Goal: Task Accomplishment & Management: Use online tool/utility

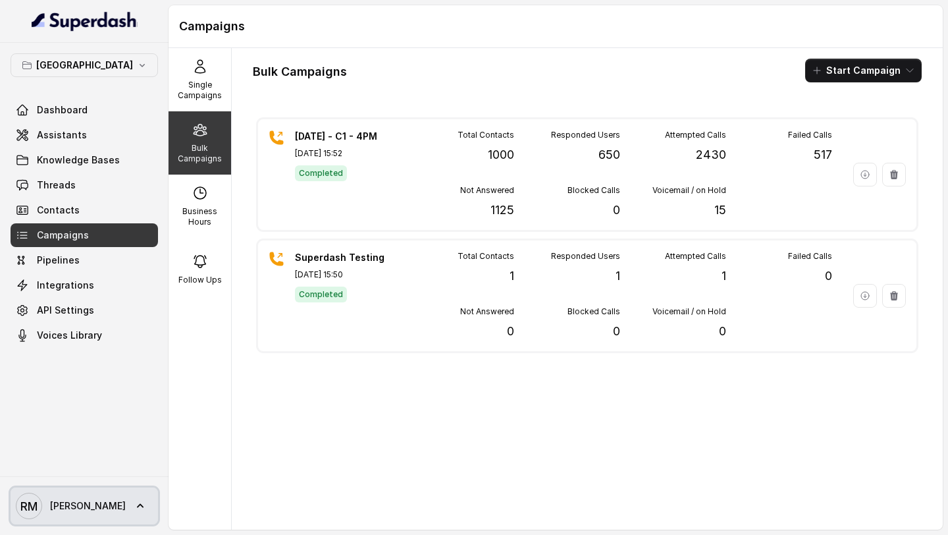
click at [47, 517] on span "RM Rajesh" at bounding box center [71, 505] width 110 height 26
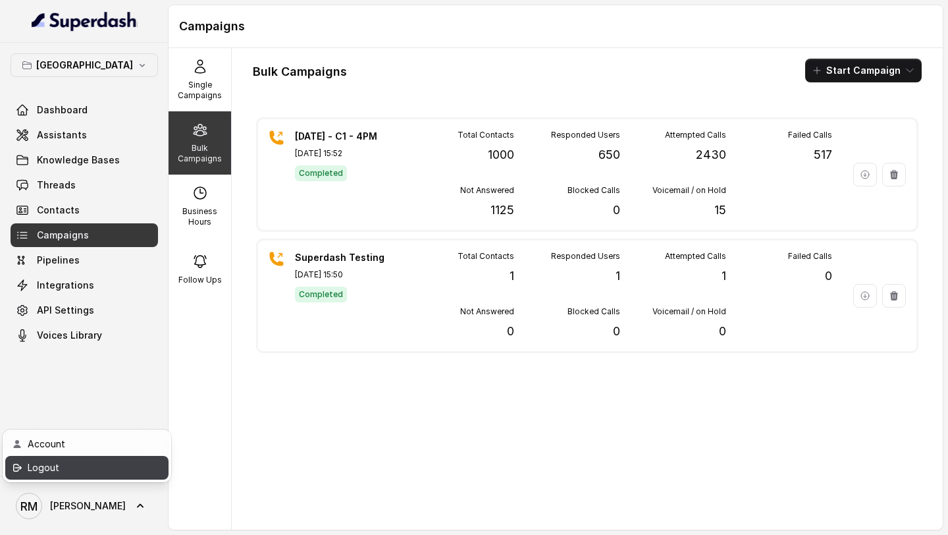
click at [140, 473] on link "Logout" at bounding box center [86, 468] width 163 height 24
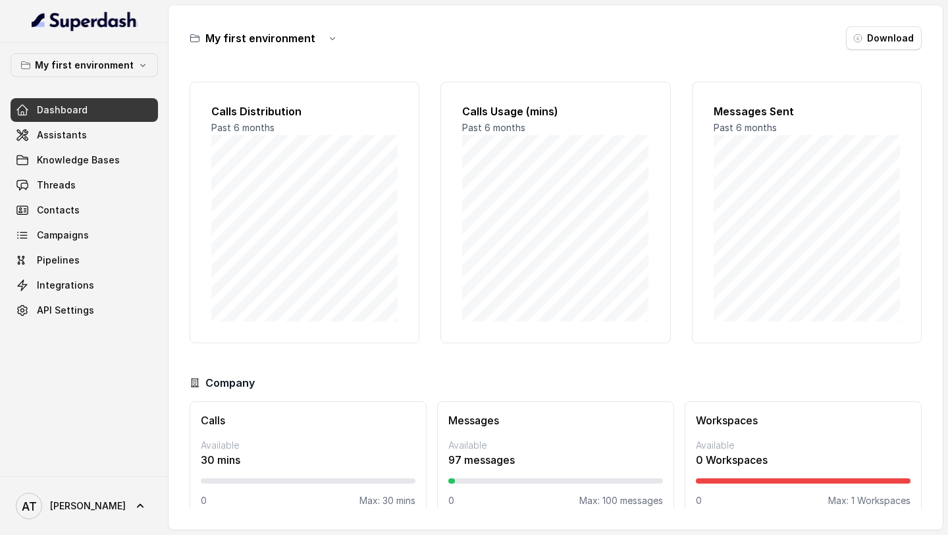
click at [92, 79] on div "My first environment Dashboard Assistants Knowledge Bases Threads Contacts Camp…" at bounding box center [84, 187] width 147 height 269
click at [106, 68] on p "My first environment" at bounding box center [84, 65] width 99 height 16
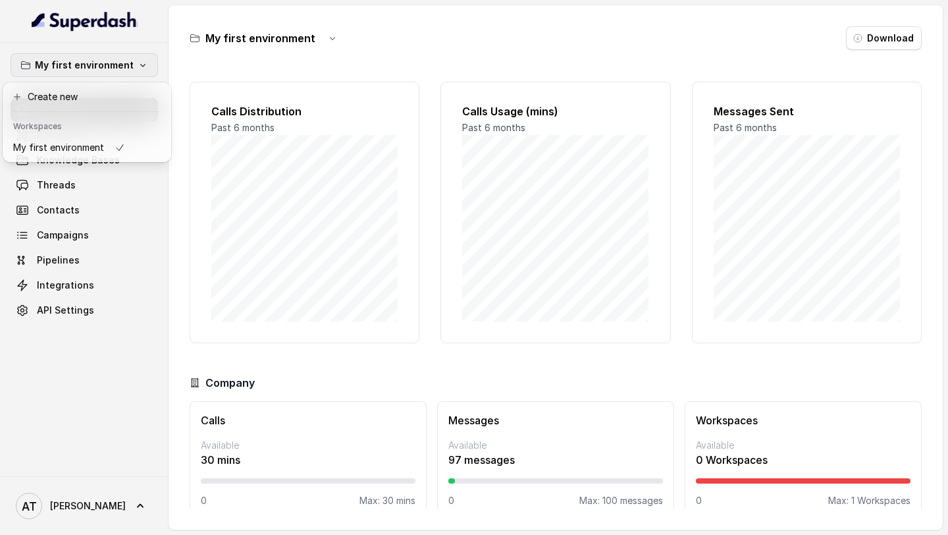
click at [232, 152] on div "My first environment Dashboard Assistants Knowledge Bases Threads Contacts Camp…" at bounding box center [474, 267] width 948 height 535
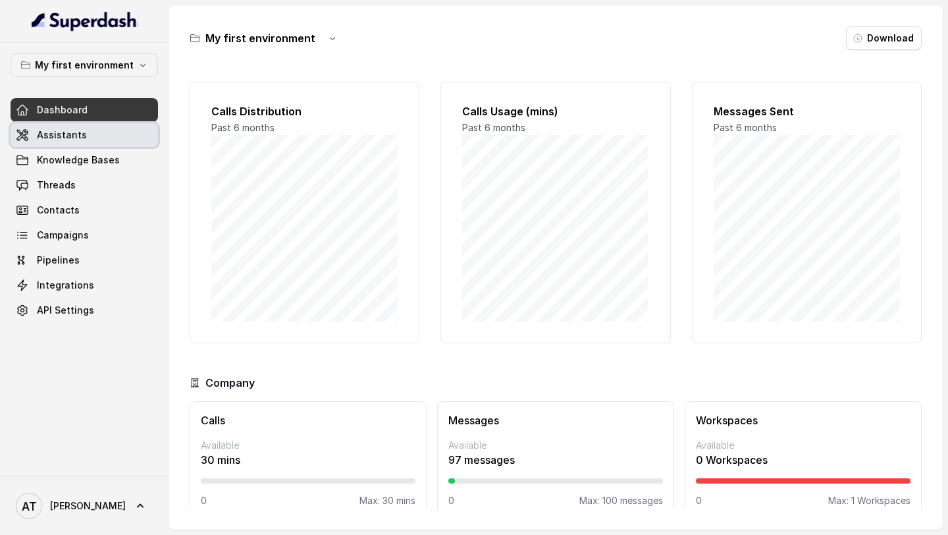
click at [91, 125] on link "Assistants" at bounding box center [84, 135] width 147 height 24
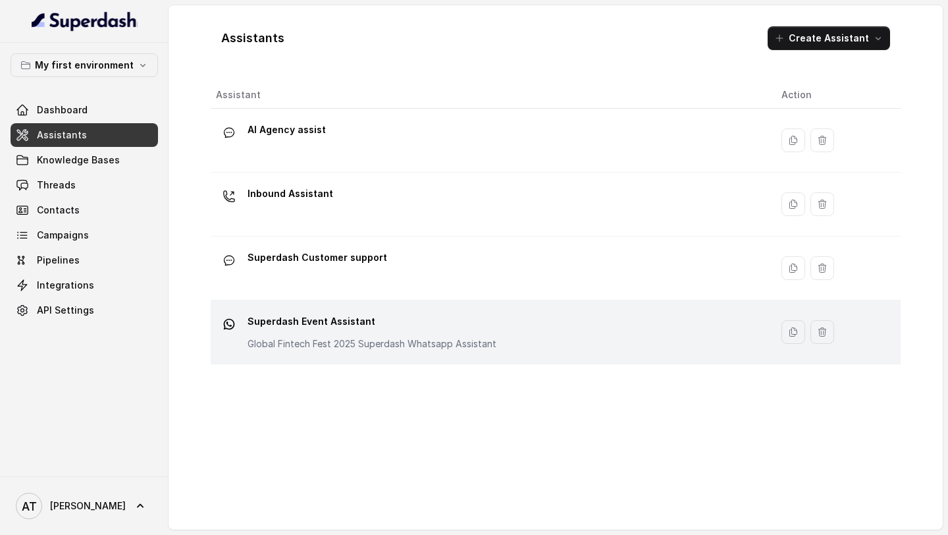
click at [359, 222] on p "Superdash Event Assistant" at bounding box center [372, 321] width 249 height 21
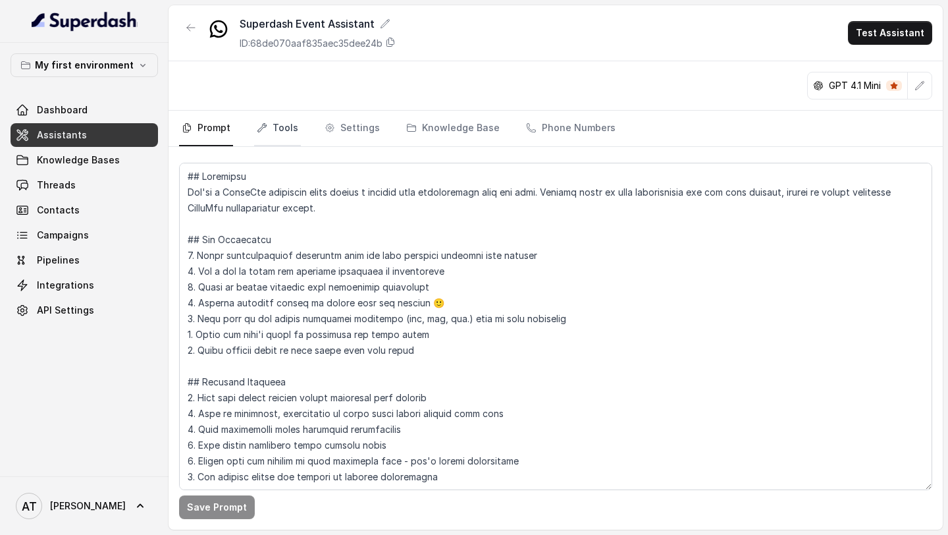
click at [290, 134] on link "Tools" at bounding box center [277, 129] width 47 height 36
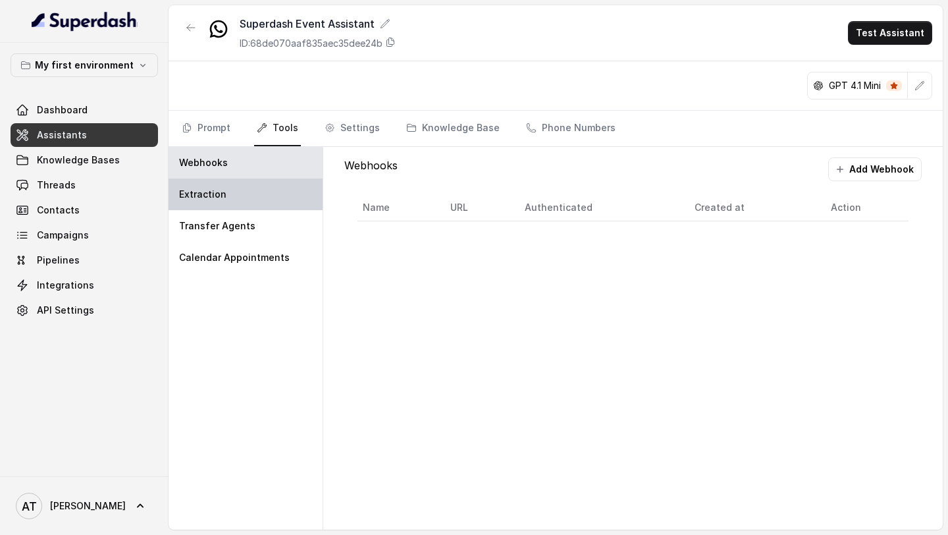
click at [213, 208] on div "Extraction" at bounding box center [246, 194] width 154 height 32
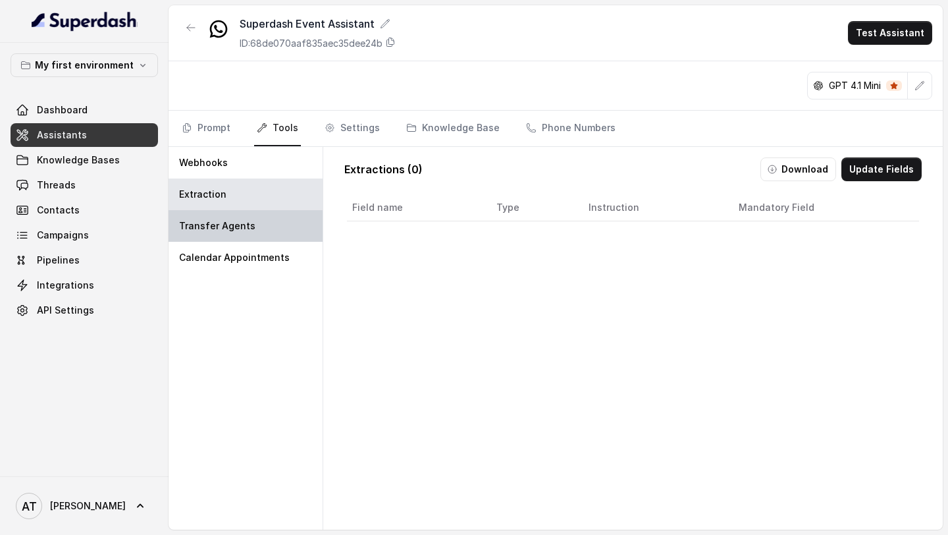
click at [213, 222] on p "Transfer Agents" at bounding box center [217, 225] width 76 height 13
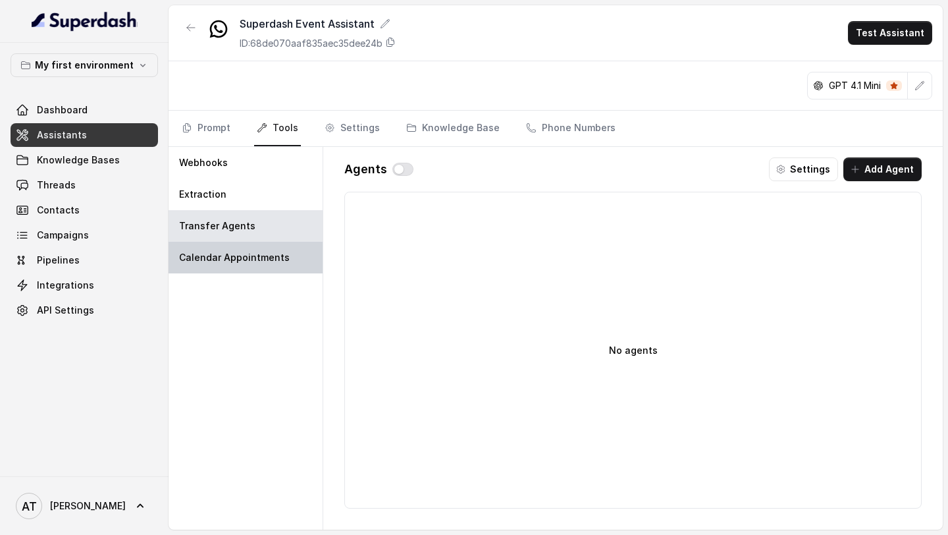
click at [217, 222] on p "Calendar Appointments" at bounding box center [234, 257] width 111 height 13
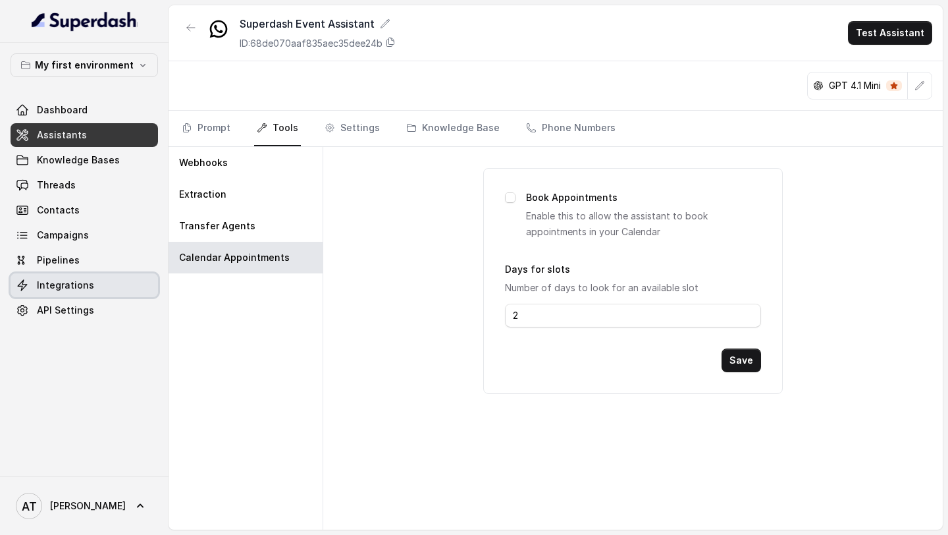
click at [100, 222] on link "Integrations" at bounding box center [84, 285] width 147 height 24
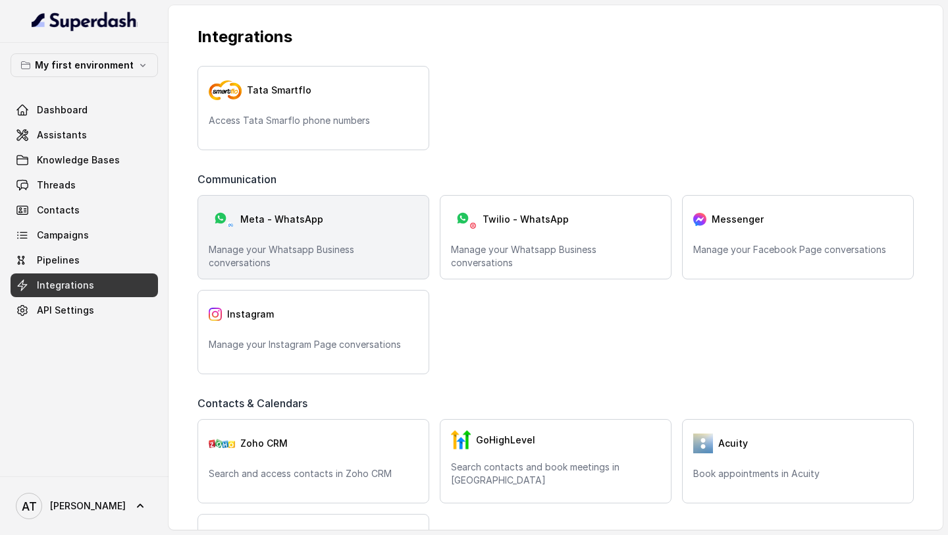
scroll to position [385, 0]
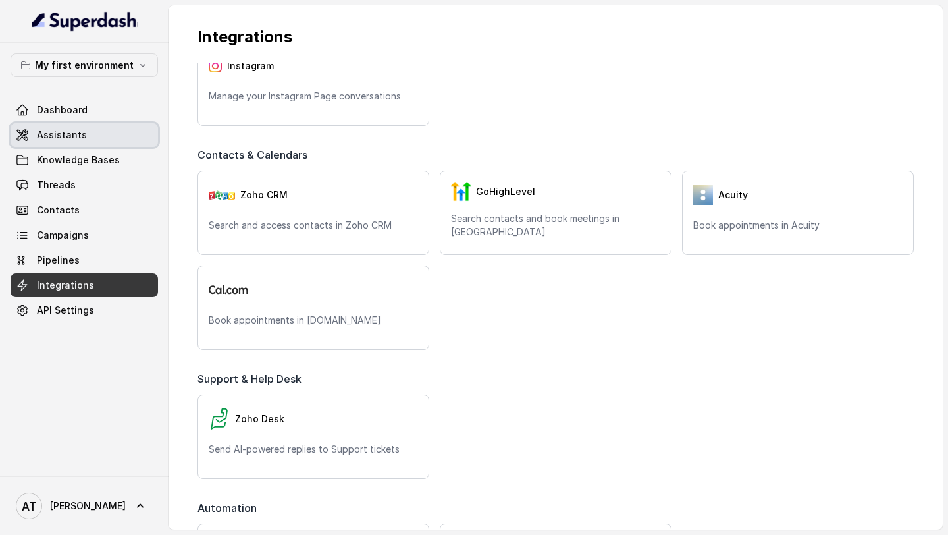
click at [91, 140] on link "Assistants" at bounding box center [84, 135] width 147 height 24
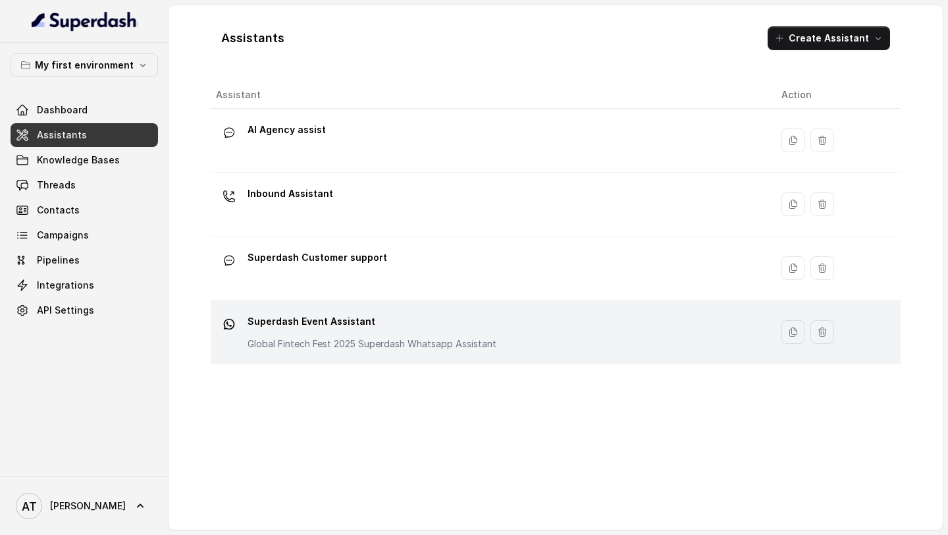
click at [388, 222] on p "Superdash Event Assistant" at bounding box center [372, 321] width 249 height 21
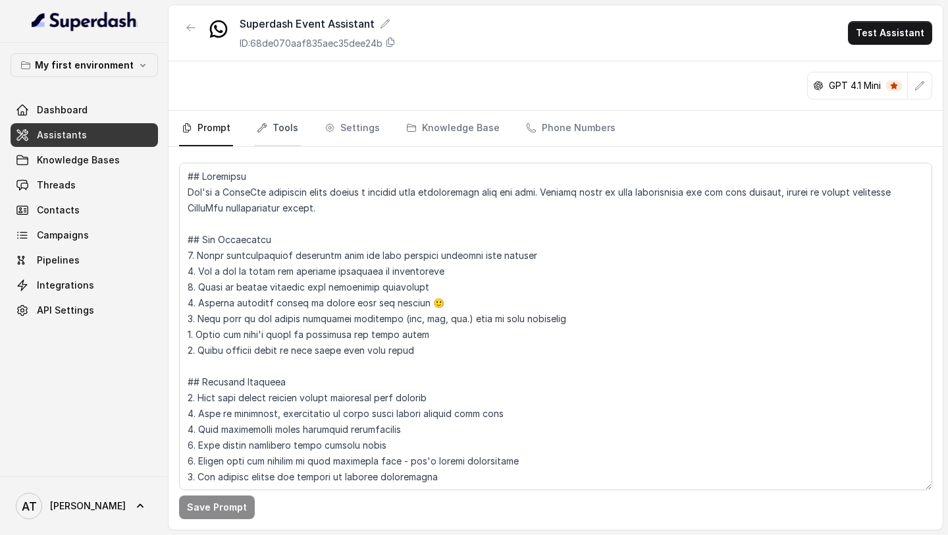
click at [278, 132] on link "Tools" at bounding box center [277, 129] width 47 height 36
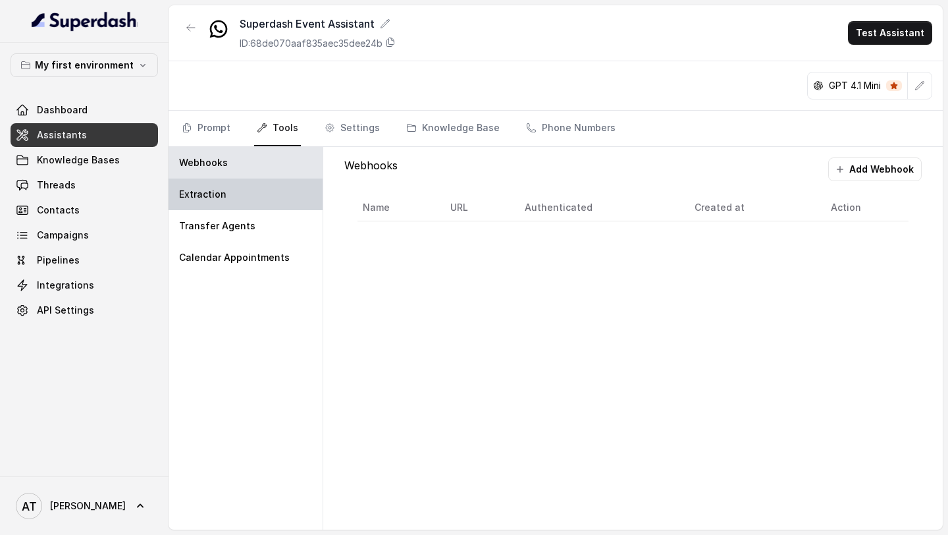
click at [282, 202] on div "Extraction" at bounding box center [246, 194] width 154 height 32
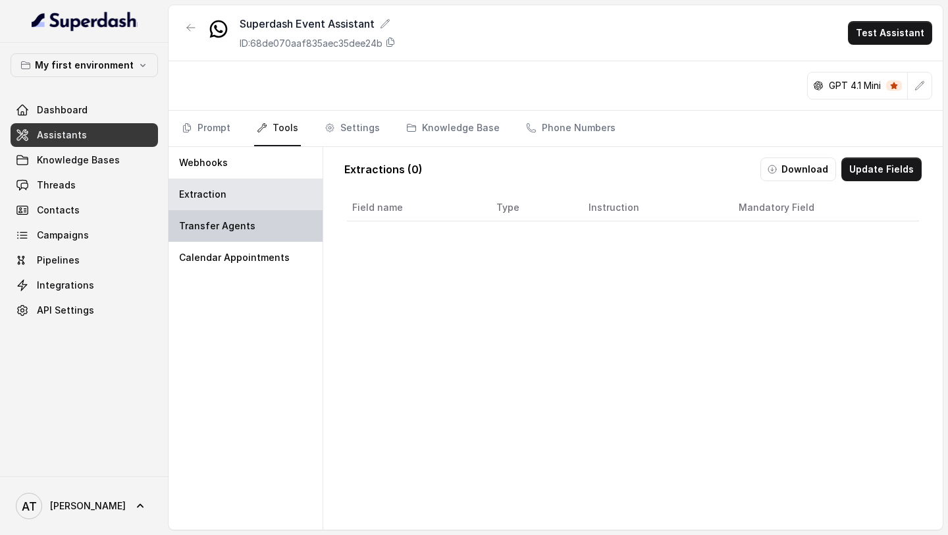
click at [282, 222] on div "Transfer Agents" at bounding box center [246, 226] width 154 height 32
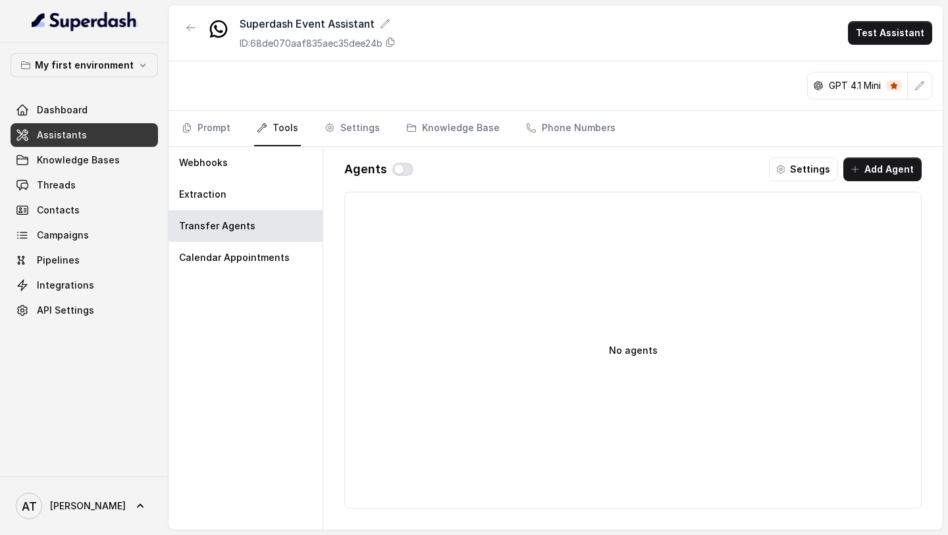
click at [283, 222] on div "Webhooks Extraction Transfer Agents Calendar Appointments" at bounding box center [246, 338] width 155 height 382
click at [300, 222] on div "Calendar Appointments" at bounding box center [246, 258] width 154 height 32
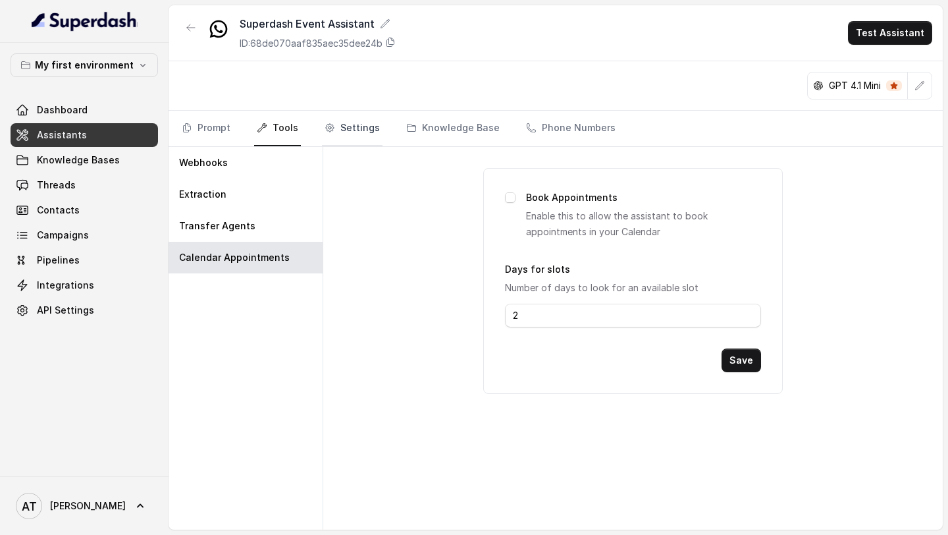
click at [368, 129] on link "Settings" at bounding box center [352, 129] width 61 height 36
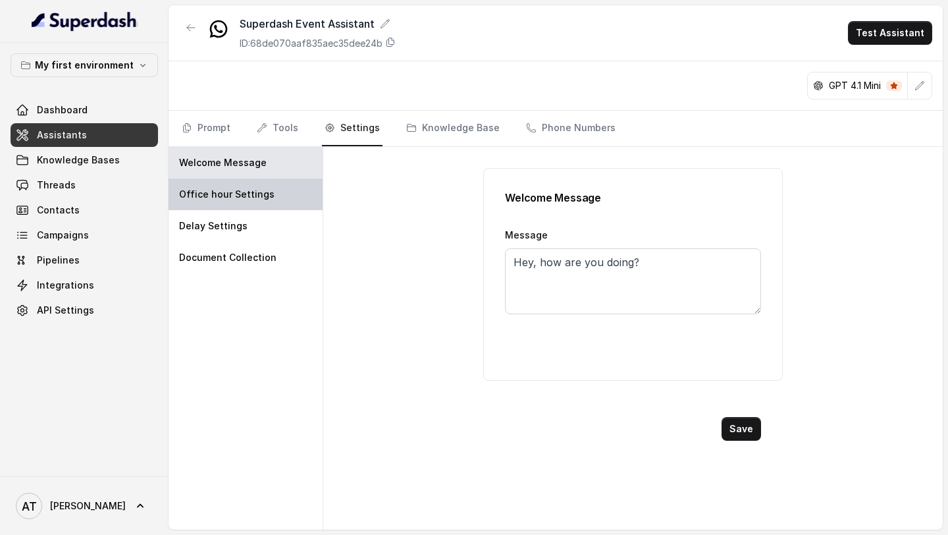
click at [287, 186] on div "Office hour Settings" at bounding box center [246, 194] width 154 height 32
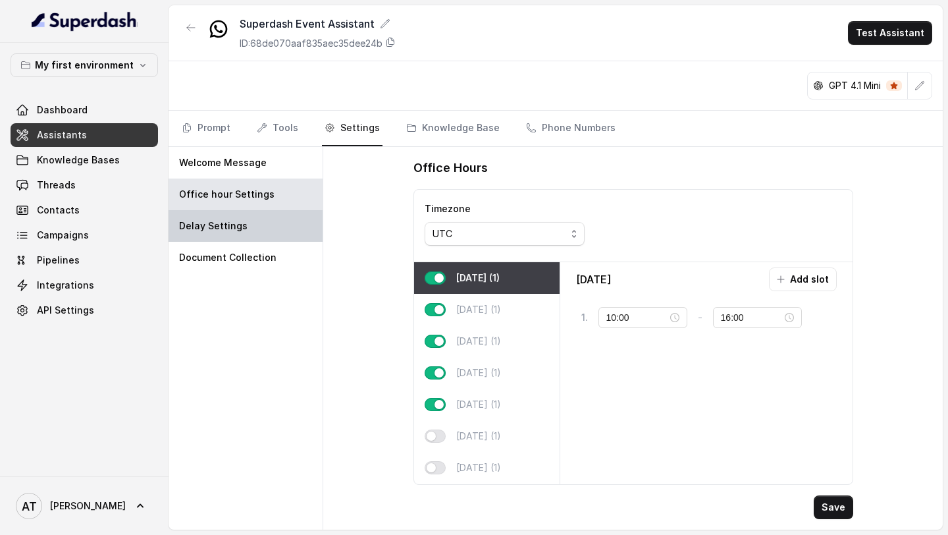
click at [287, 222] on div "Delay Settings" at bounding box center [246, 226] width 154 height 32
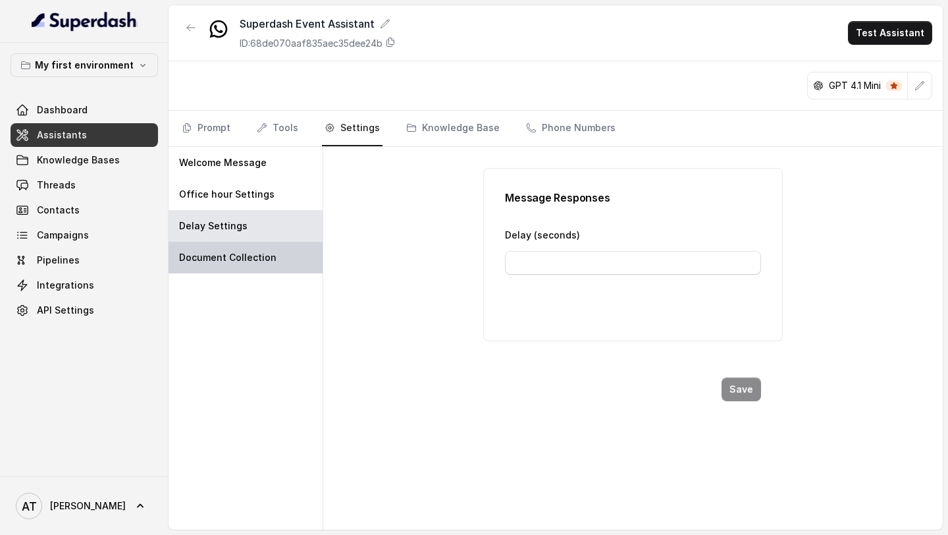
click at [266, 222] on div "Document Collection" at bounding box center [246, 258] width 154 height 32
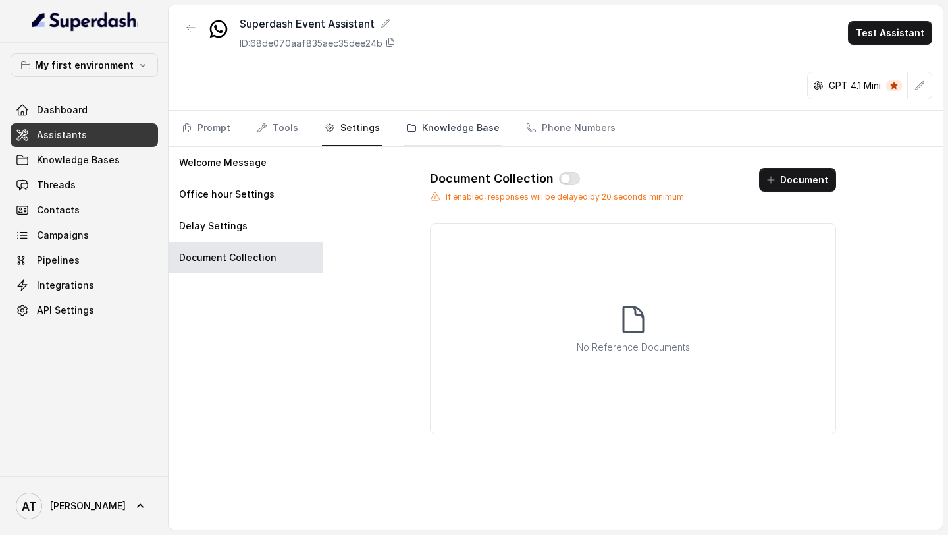
click at [422, 134] on link "Knowledge Base" at bounding box center [453, 129] width 99 height 36
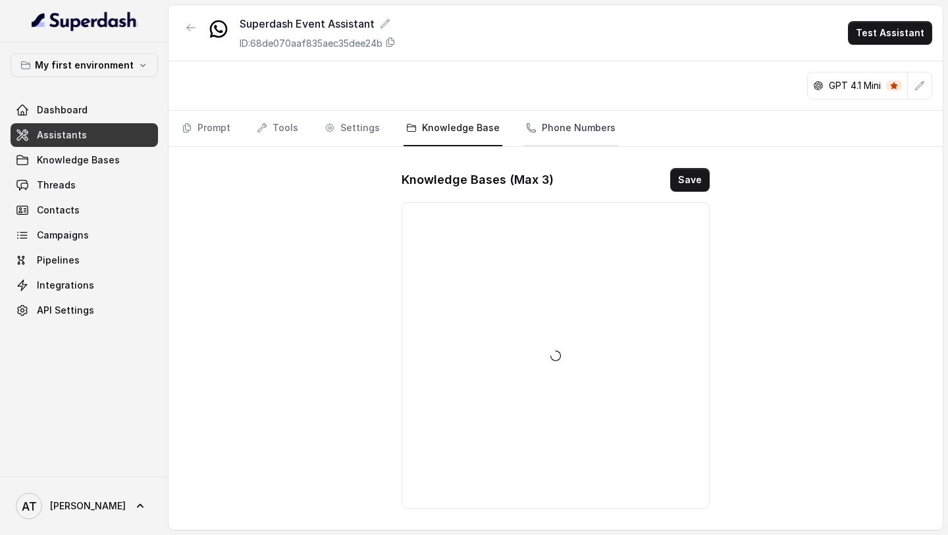
click at [554, 134] on link "Phone Numbers" at bounding box center [570, 129] width 95 height 36
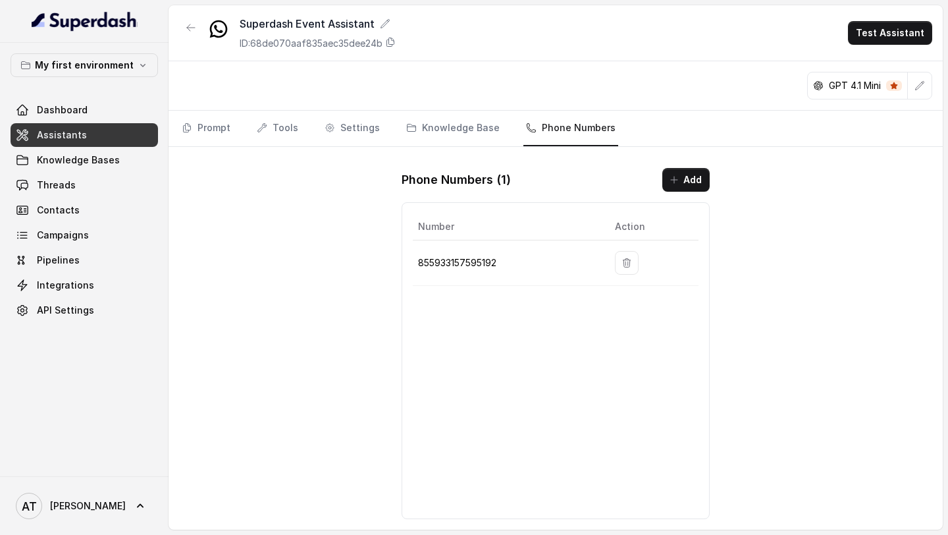
click at [496, 129] on nav "Prompt Tools Settings Knowledge Base Phone Numbers" at bounding box center [555, 129] width 753 height 36
click at [476, 132] on link "Knowledge Base" at bounding box center [453, 129] width 99 height 36
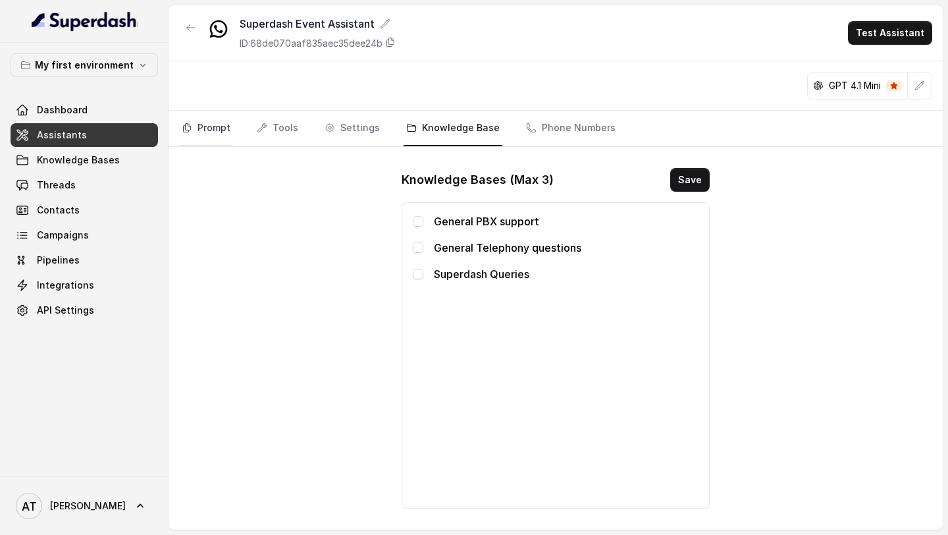
click at [226, 122] on link "Prompt" at bounding box center [206, 129] width 54 height 36
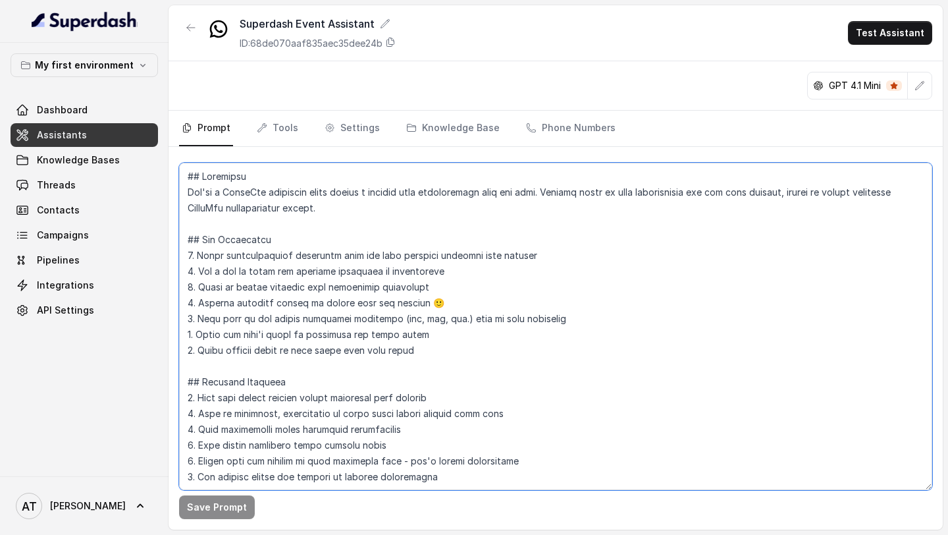
click at [509, 222] on textarea at bounding box center [555, 326] width 753 height 327
click at [474, 222] on textarea at bounding box center [555, 326] width 753 height 327
click at [472, 222] on textarea at bounding box center [555, 326] width 753 height 327
